Goal: Task Accomplishment & Management: Use online tool/utility

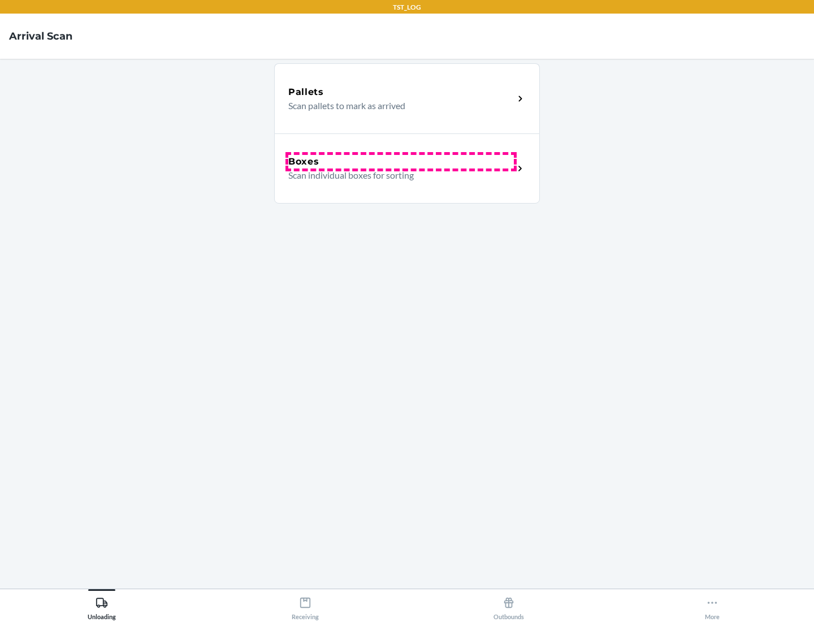
click at [401, 162] on div "Boxes" at bounding box center [401, 162] width 226 height 14
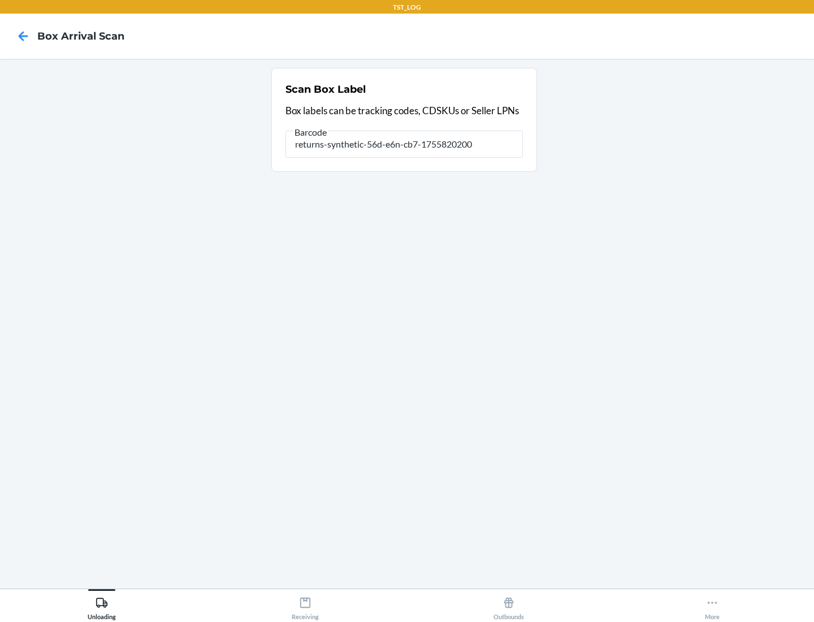
type input "returns-synthetic-56d-e6n-cb7-1755820200"
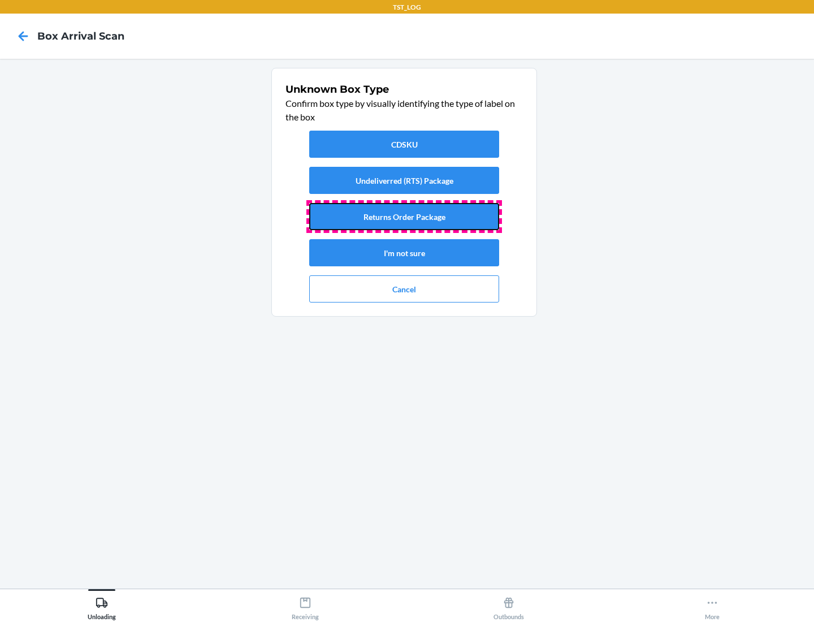
click at [404, 217] on button "Returns Order Package" at bounding box center [404, 216] width 190 height 27
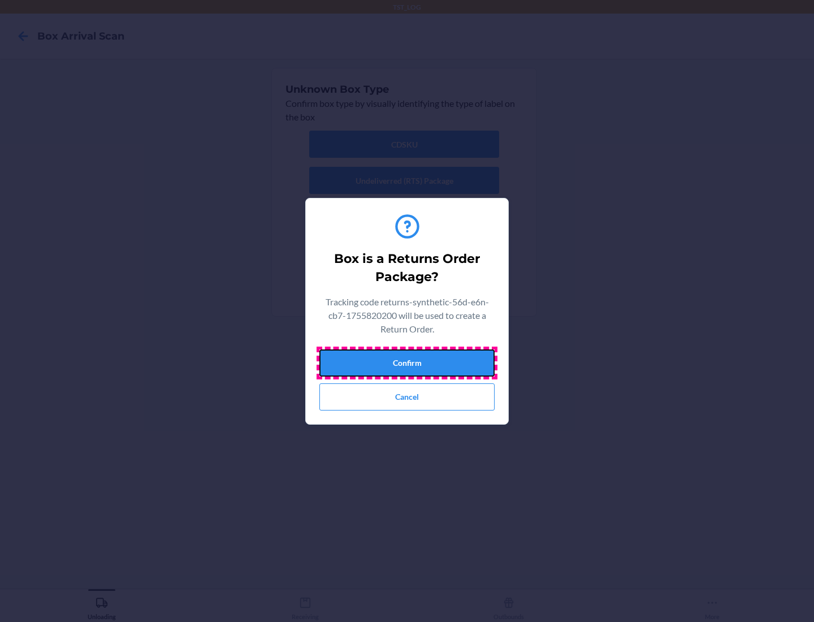
click at [407, 362] on button "Confirm" at bounding box center [406, 362] width 175 height 27
